Goal: Register for event/course

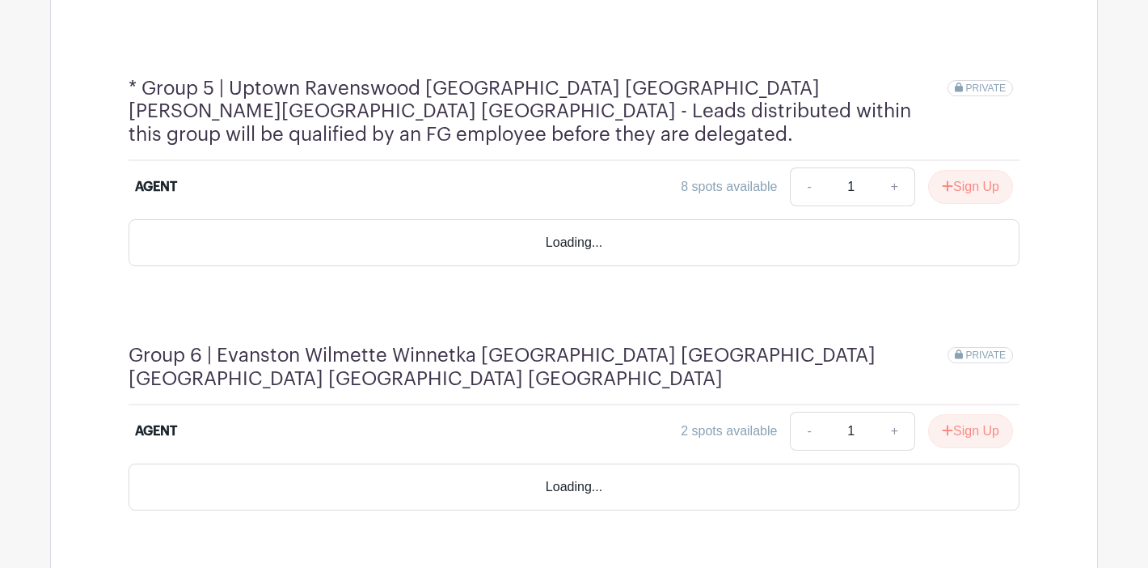
scroll to position [2148, 0]
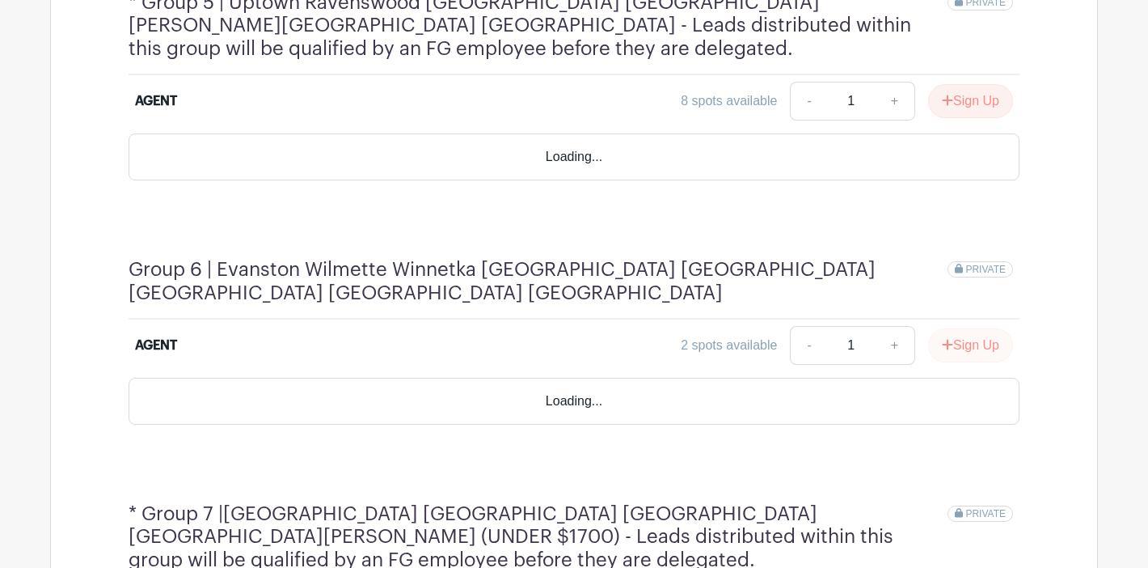
click at [975, 328] on button "Sign Up" at bounding box center [970, 345] width 85 height 34
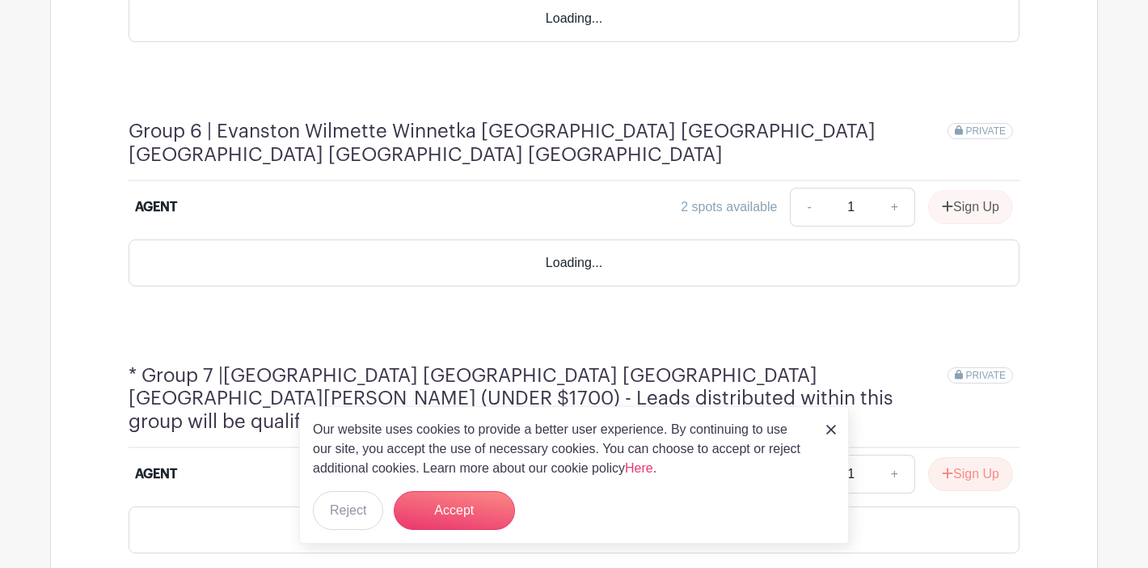
click at [829, 428] on img at bounding box center [831, 430] width 10 height 10
click at [974, 190] on div "Sign Up" at bounding box center [964, 207] width 98 height 34
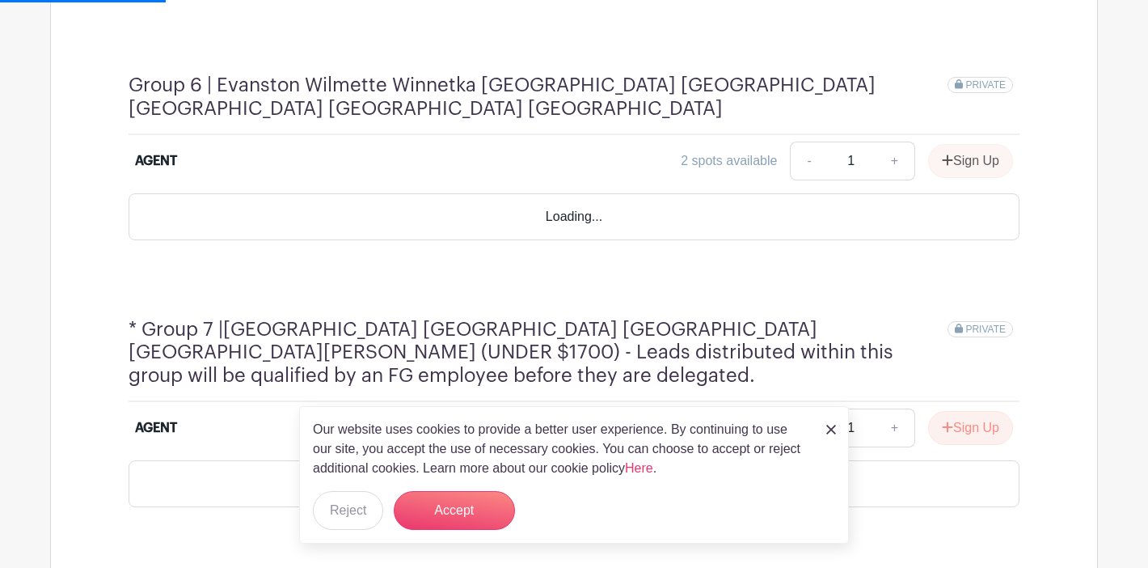
click at [436, 530] on div "Our website uses cookies to provide a better user experience. By continuing to …" at bounding box center [574, 474] width 550 height 137
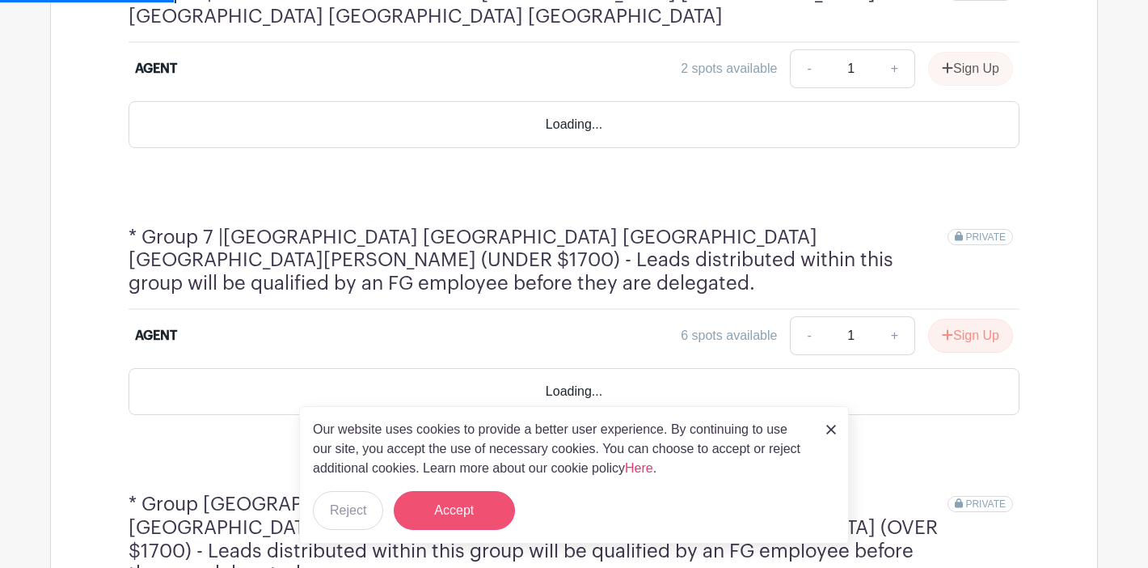
click at [450, 513] on button "Accept" at bounding box center [454, 510] width 121 height 39
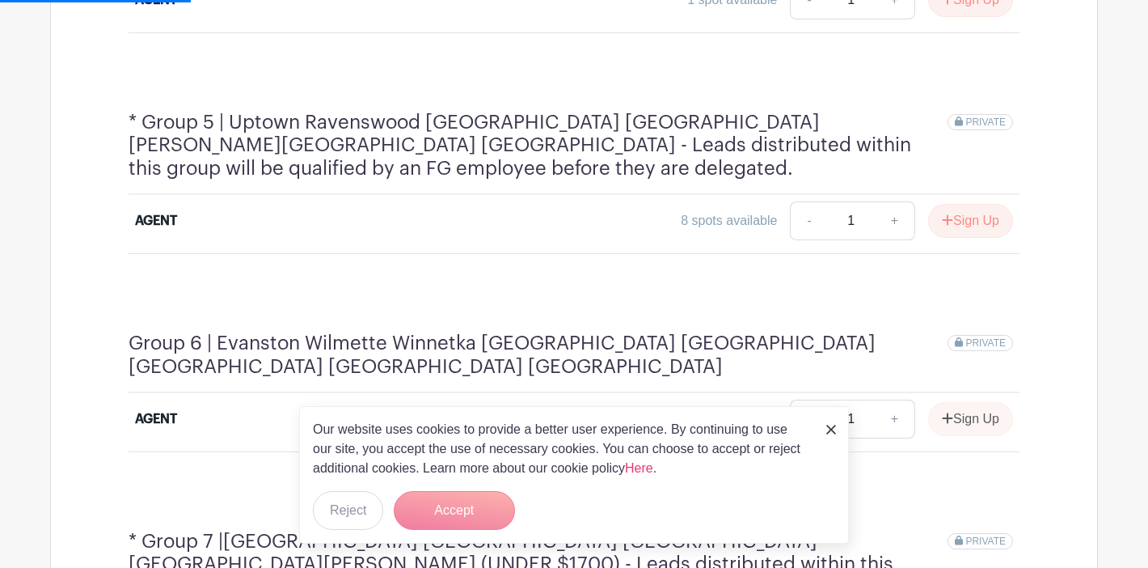
scroll to position [1795, 0]
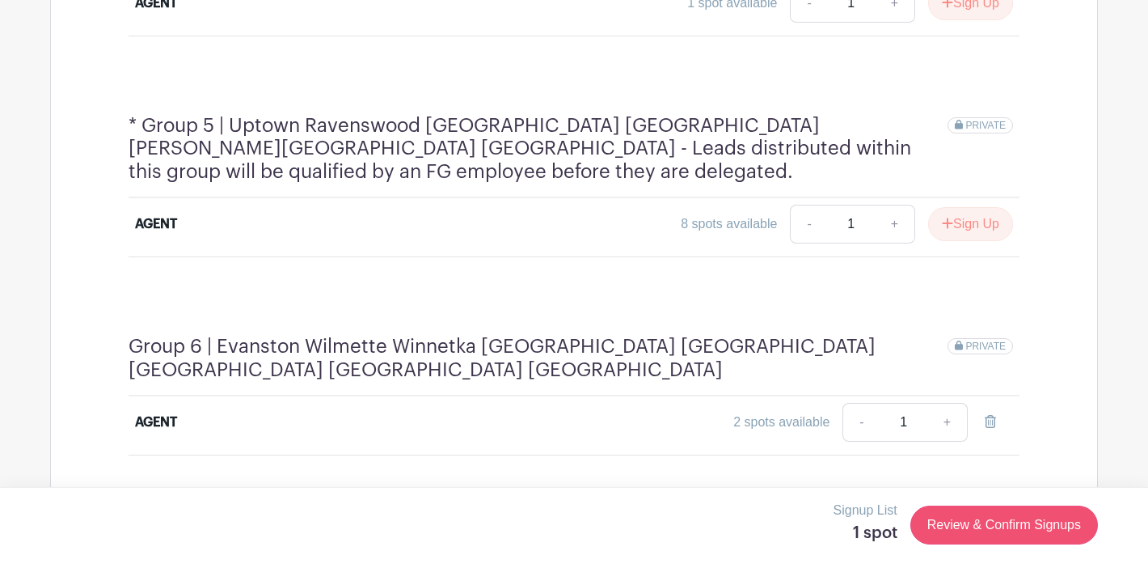
click at [973, 524] on link "Review & Confirm Signups" at bounding box center [1004, 524] width 188 height 39
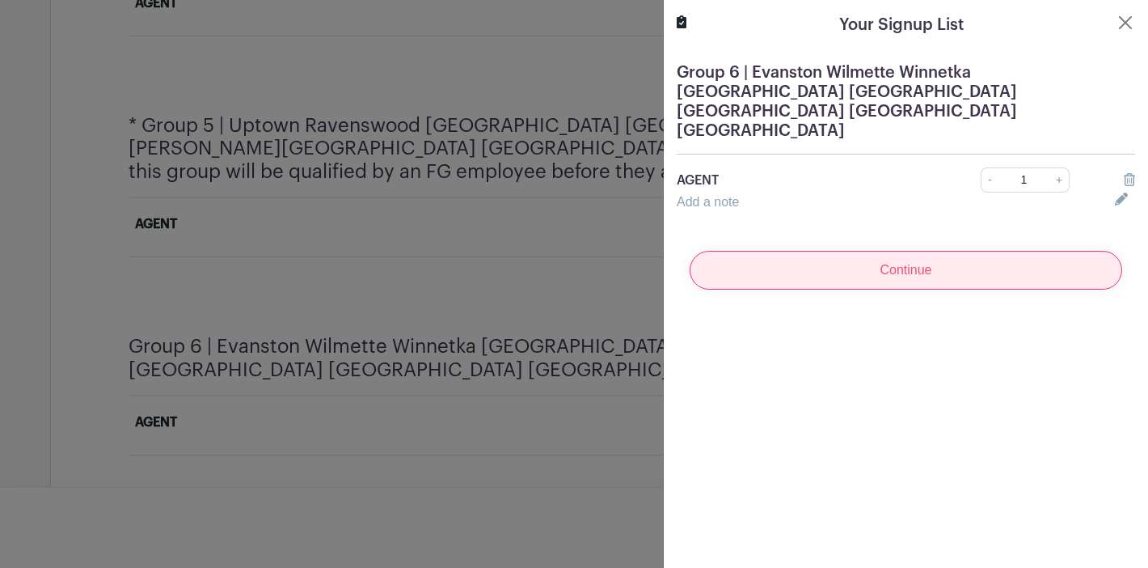
click at [1012, 251] on input "Continue" at bounding box center [906, 270] width 433 height 39
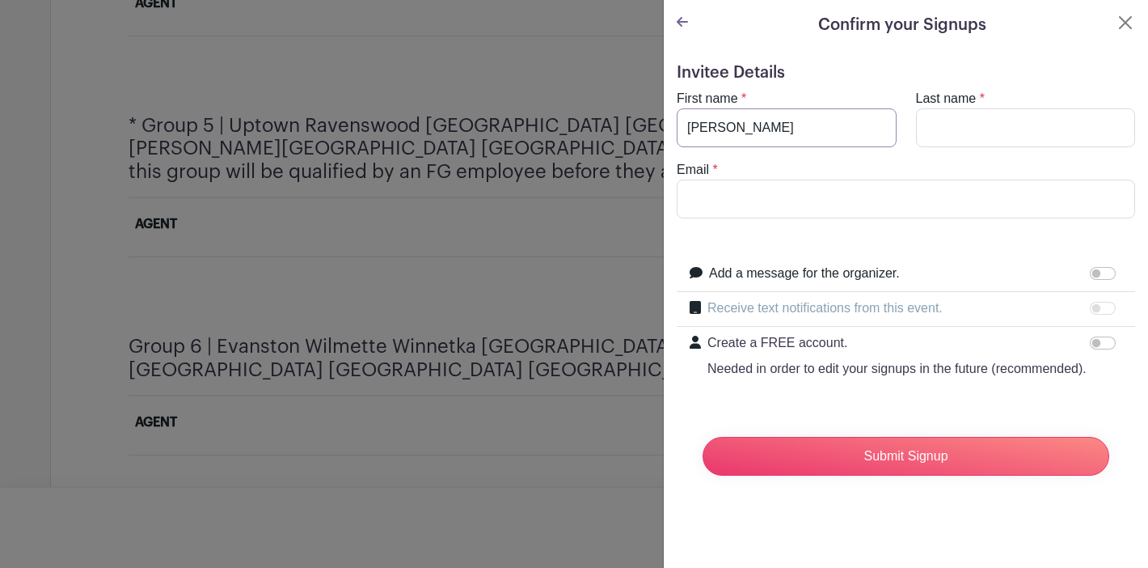
type input "[PERSON_NAME]"
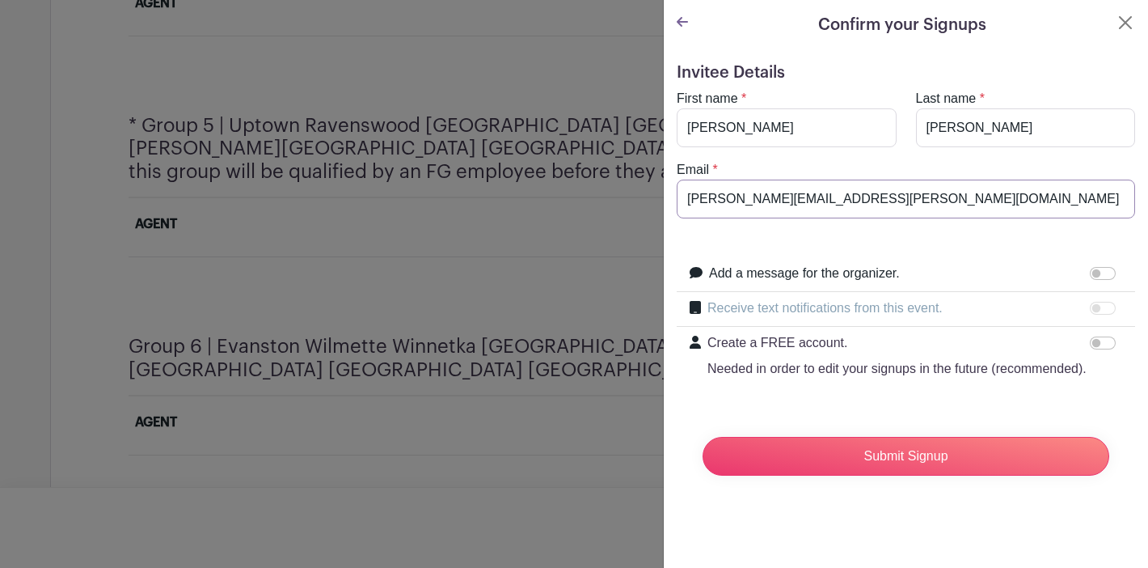
type input "[PERSON_NAME][EMAIL_ADDRESS][PERSON_NAME][DOMAIN_NAME]"
click at [906, 456] on input "Submit Signup" at bounding box center [906, 456] width 407 height 39
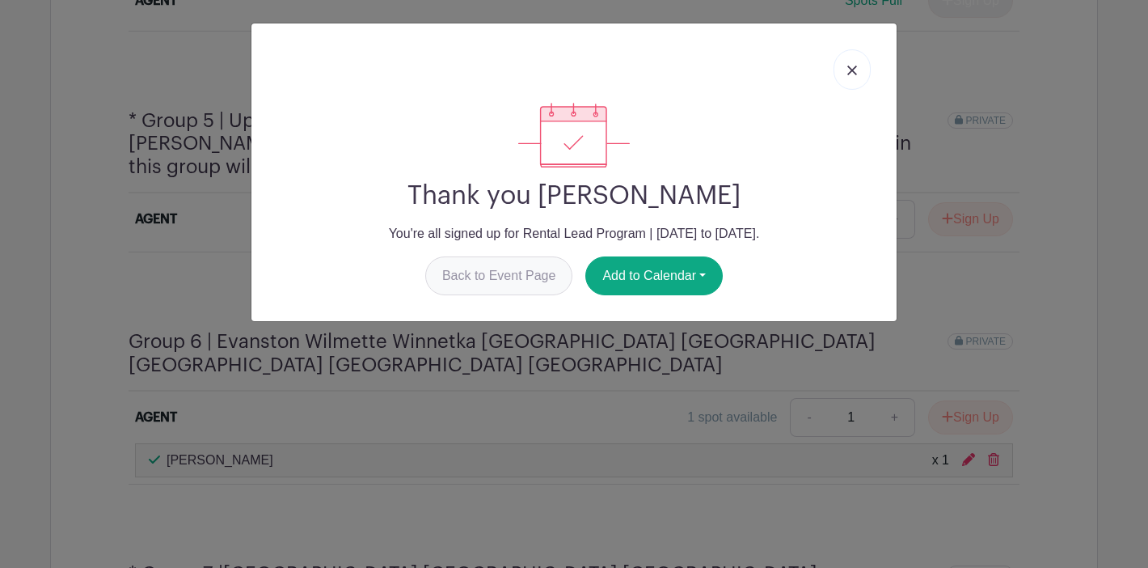
click at [513, 276] on link "Back to Event Page" at bounding box center [499, 275] width 148 height 39
